Goal: Information Seeking & Learning: Learn about a topic

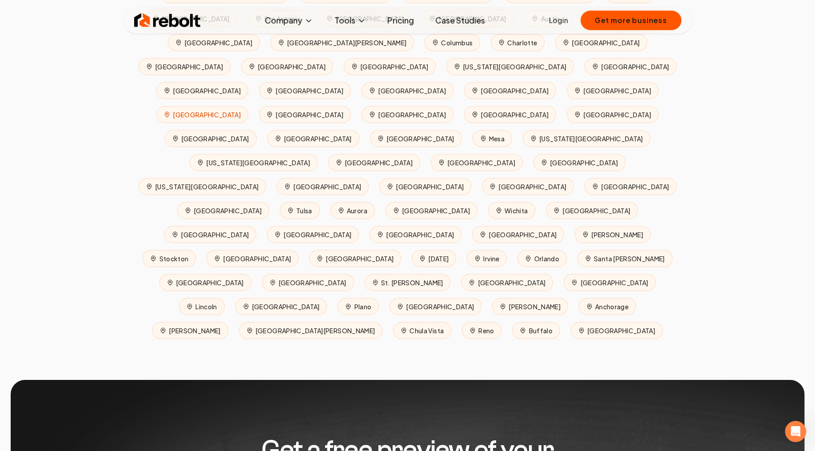
scroll to position [4108, 0]
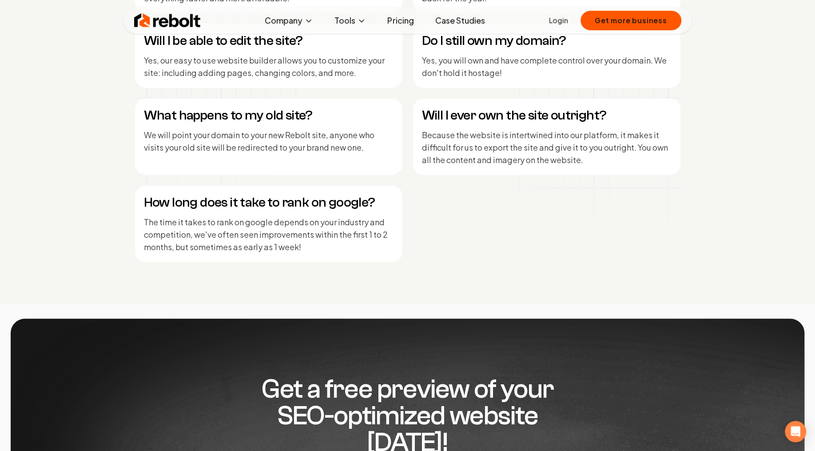
scroll to position [3916, 0]
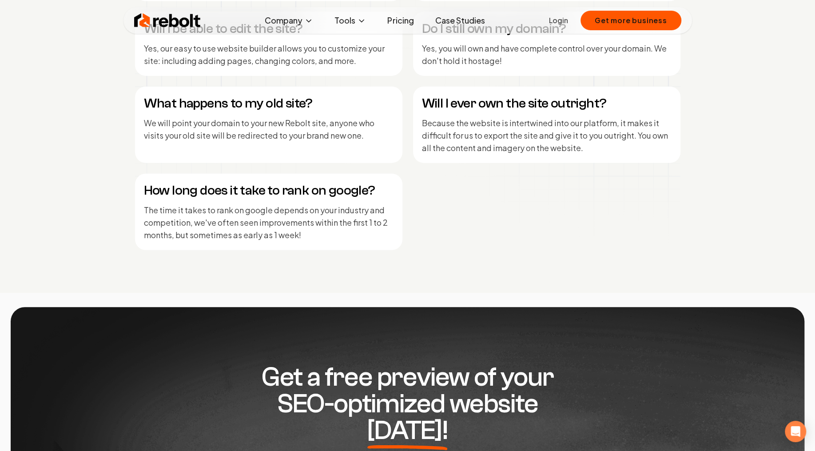
click at [201, 128] on p "We will point your domain to your new Rebolt site, anyone who visits your old s…" at bounding box center [269, 129] width 250 height 25
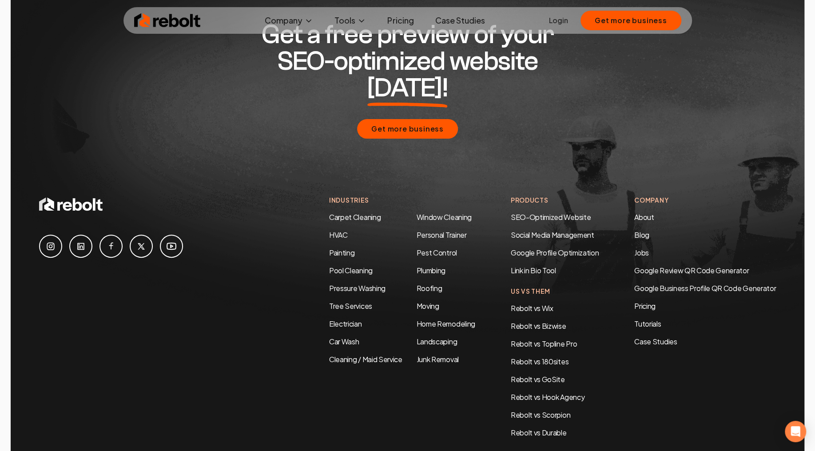
scroll to position [4296, 0]
